Goal: Navigation & Orientation: Find specific page/section

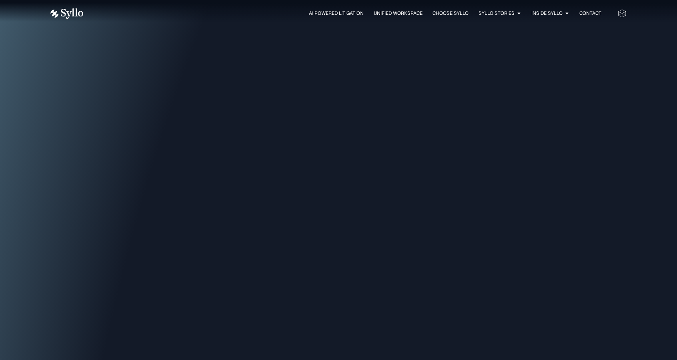
scroll to position [1654, 0]
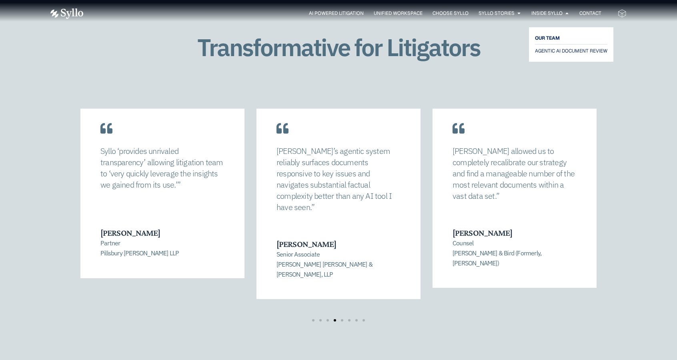
click at [543, 36] on span "OUR TEAM" at bounding box center [547, 38] width 25 height 10
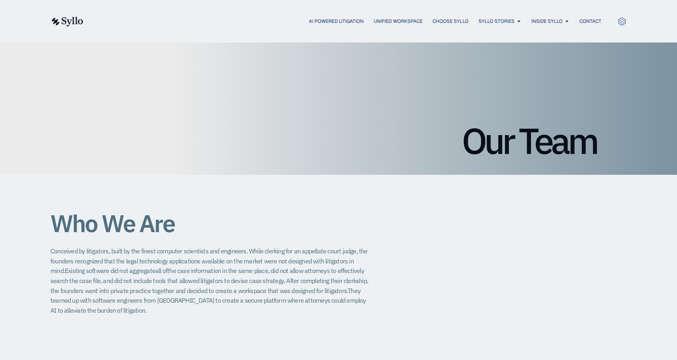
click at [621, 20] on icon at bounding box center [622, 21] width 9 height 9
click at [333, 22] on span "AI Powered Litigation" at bounding box center [336, 21] width 55 height 7
